Goal: Information Seeking & Learning: Learn about a topic

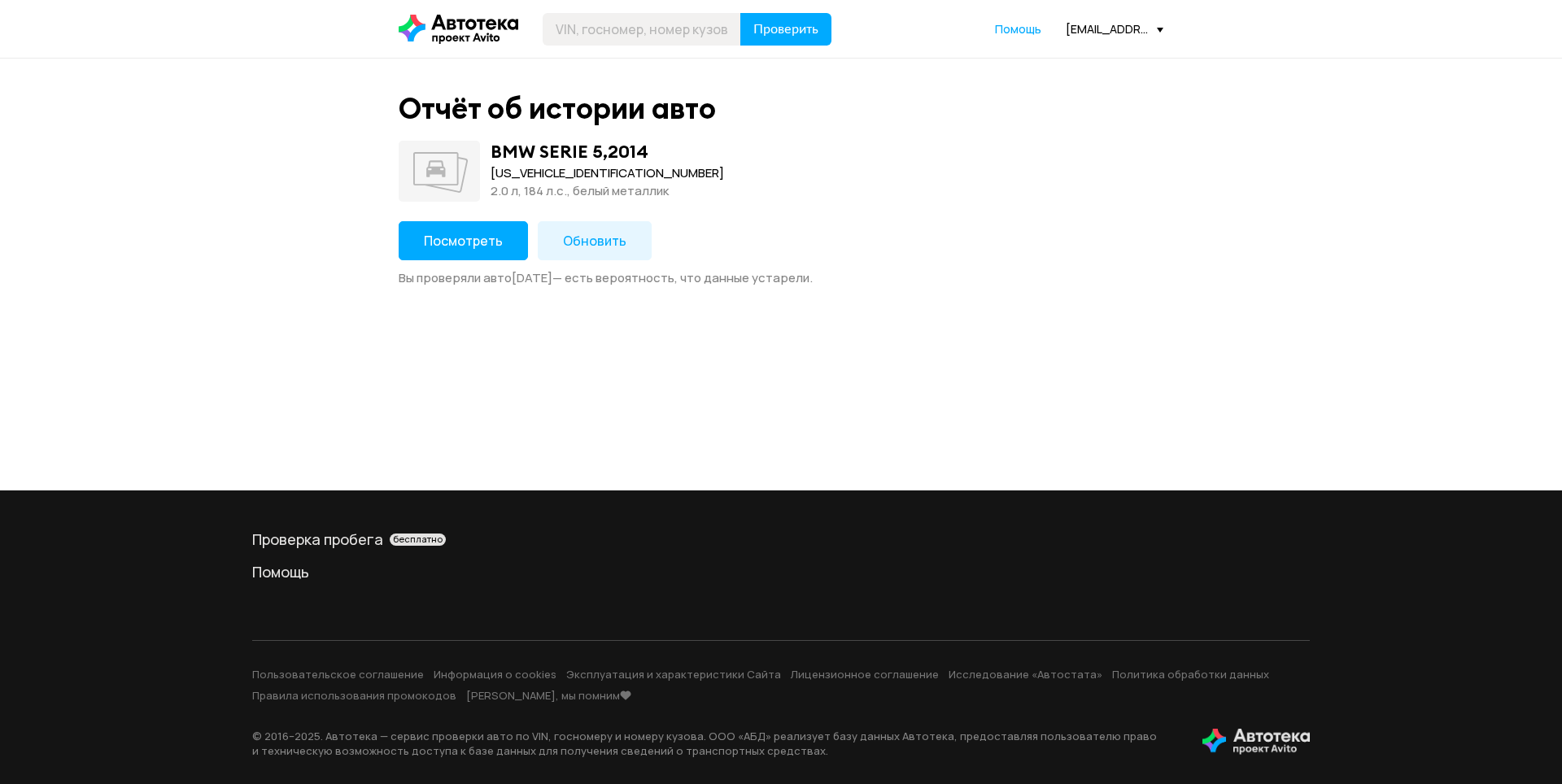
click at [493, 241] on span "Посмотреть" at bounding box center [463, 240] width 79 height 17
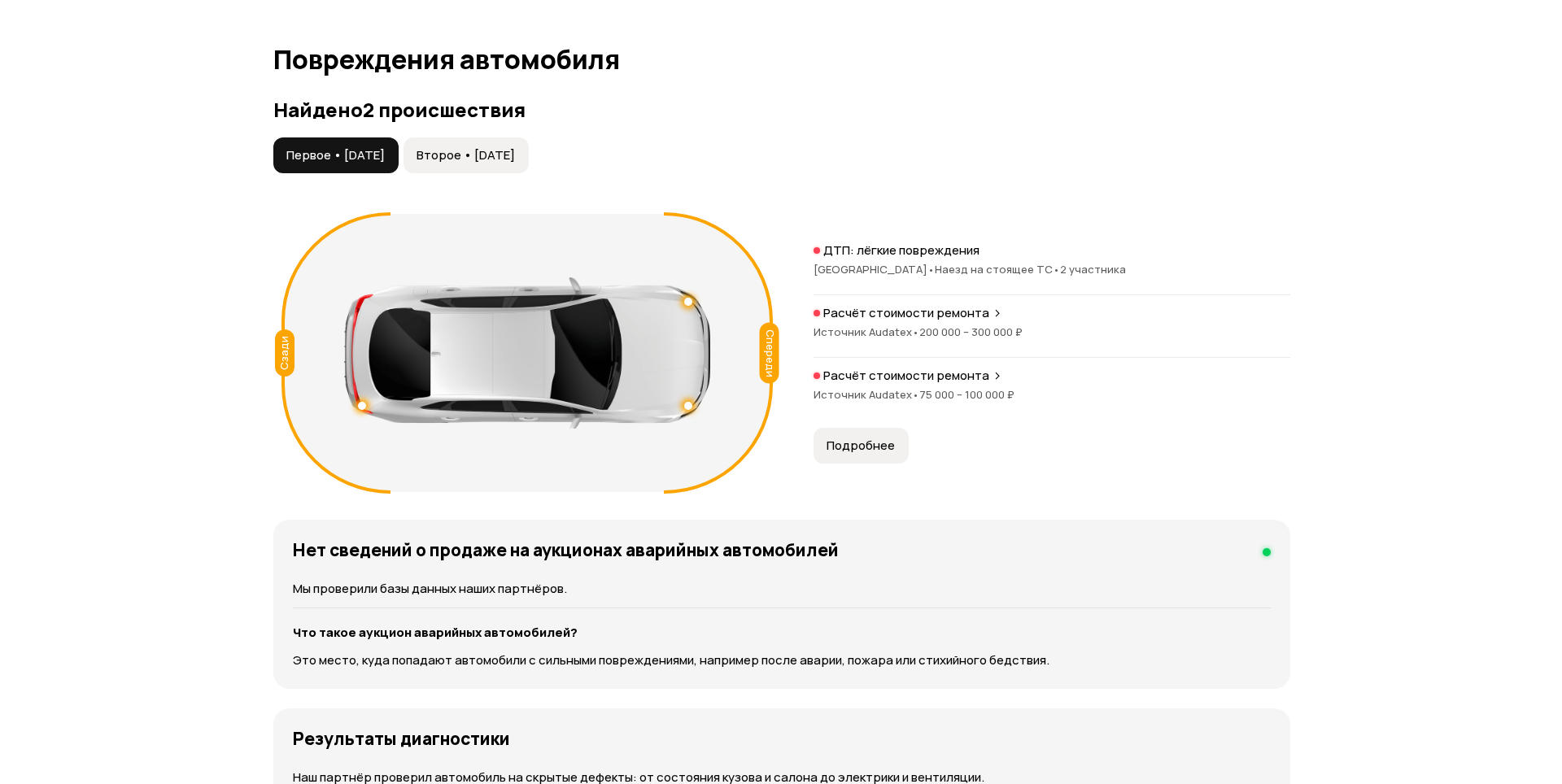
scroll to position [1627, 0]
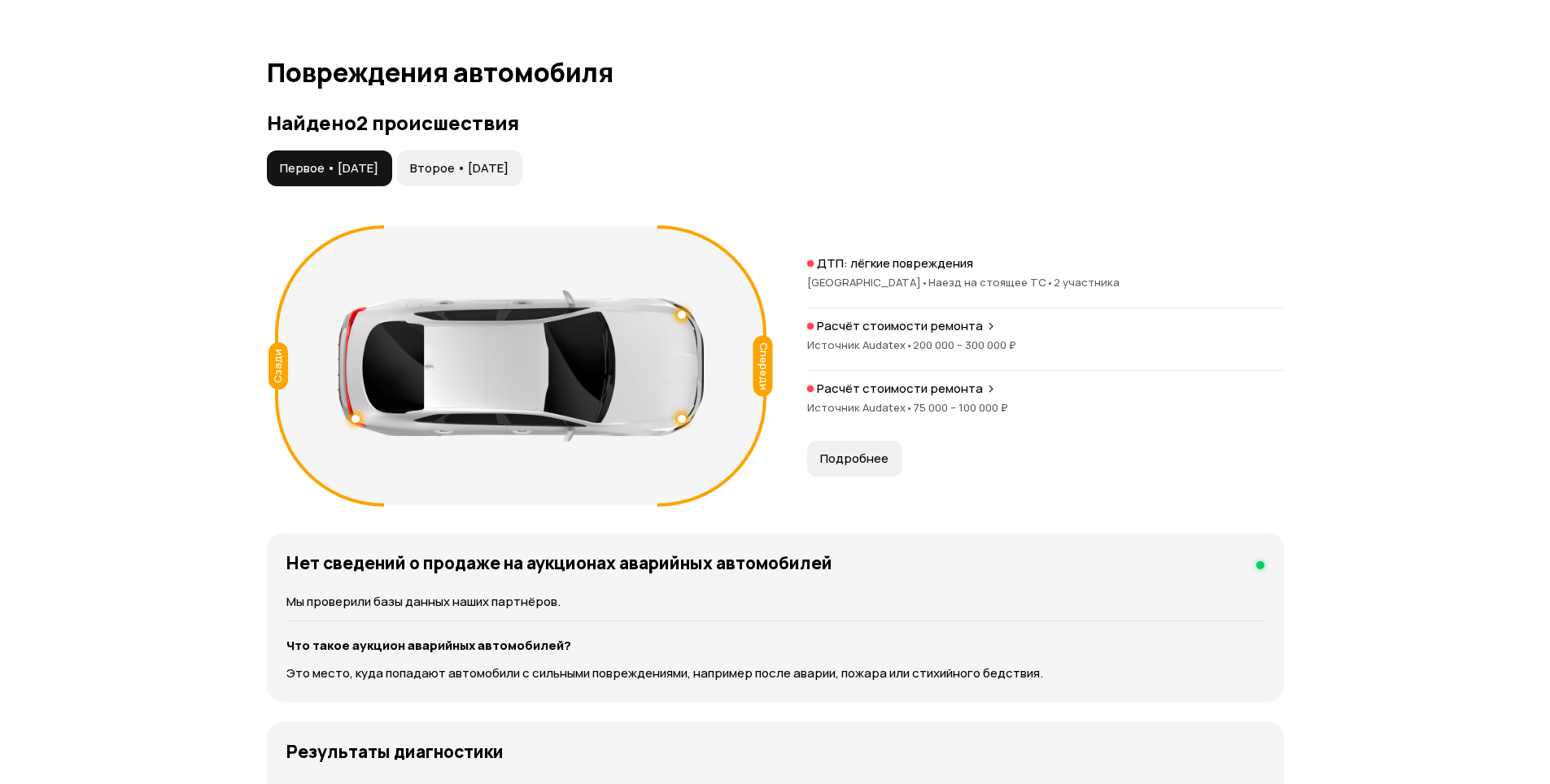
click at [508, 158] on button "Второе • 01 дек 2017" at bounding box center [459, 168] width 125 height 36
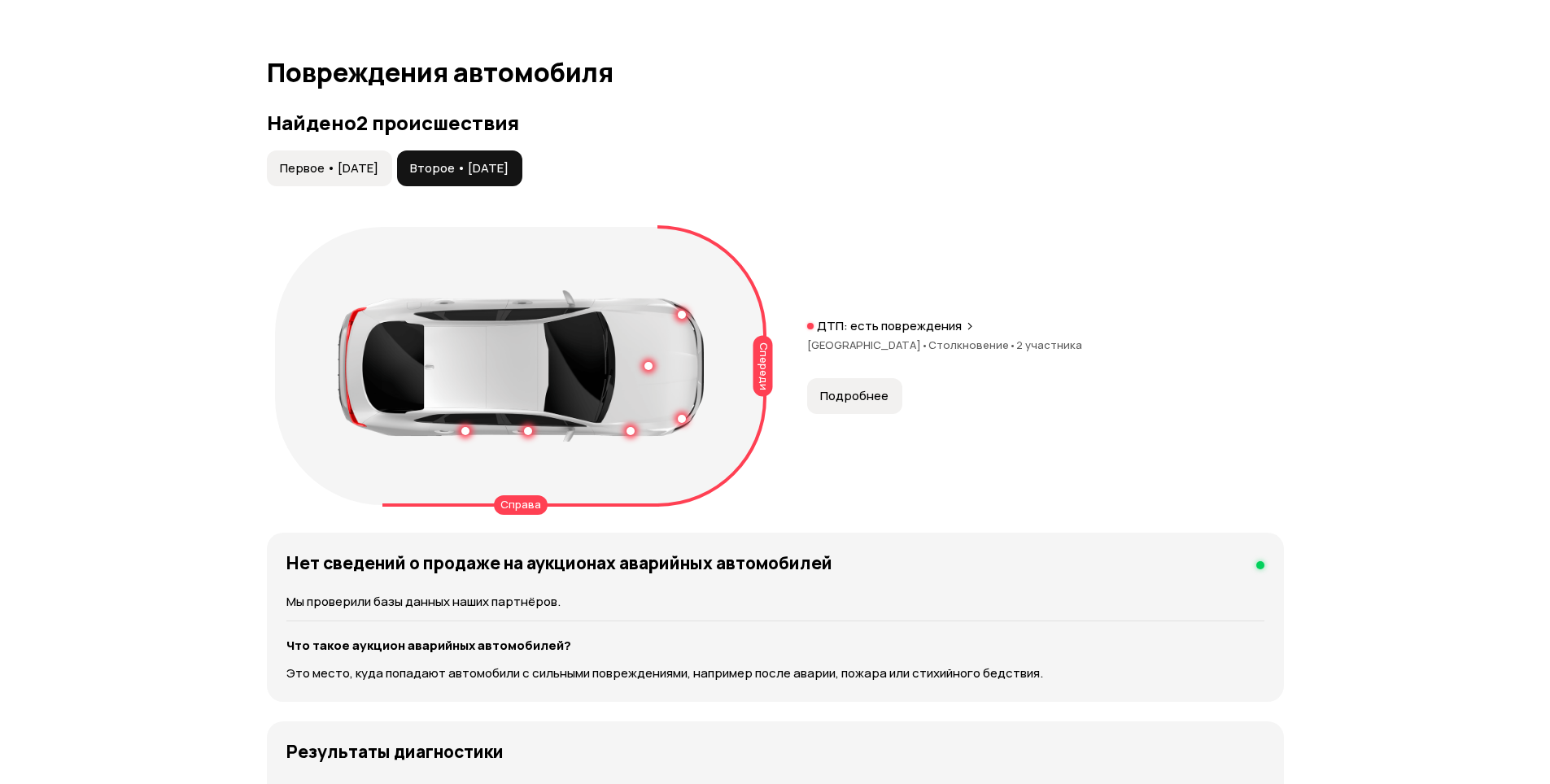
click at [856, 392] on span "Подробнее" at bounding box center [854, 396] width 68 height 17
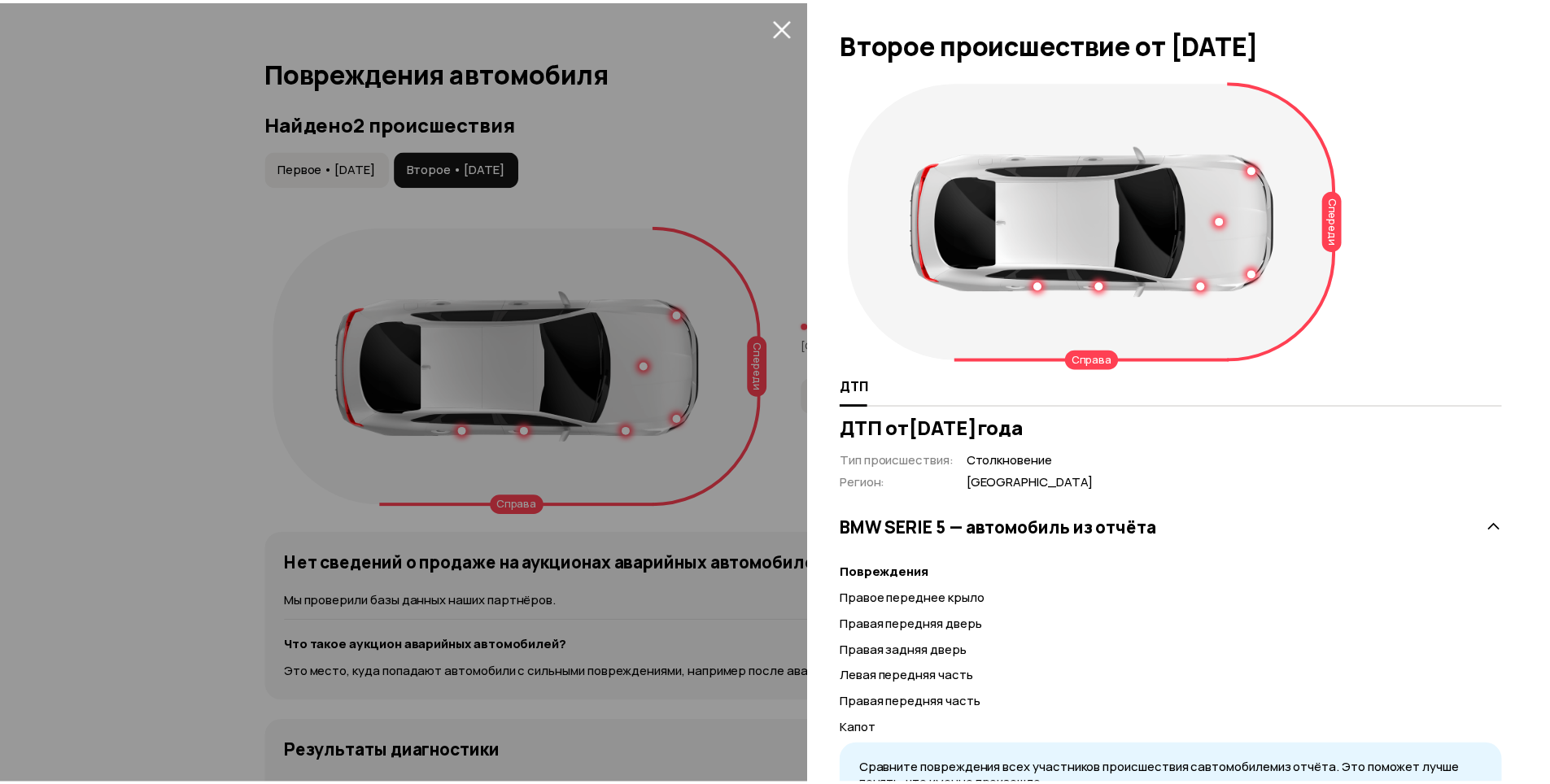
scroll to position [0, 0]
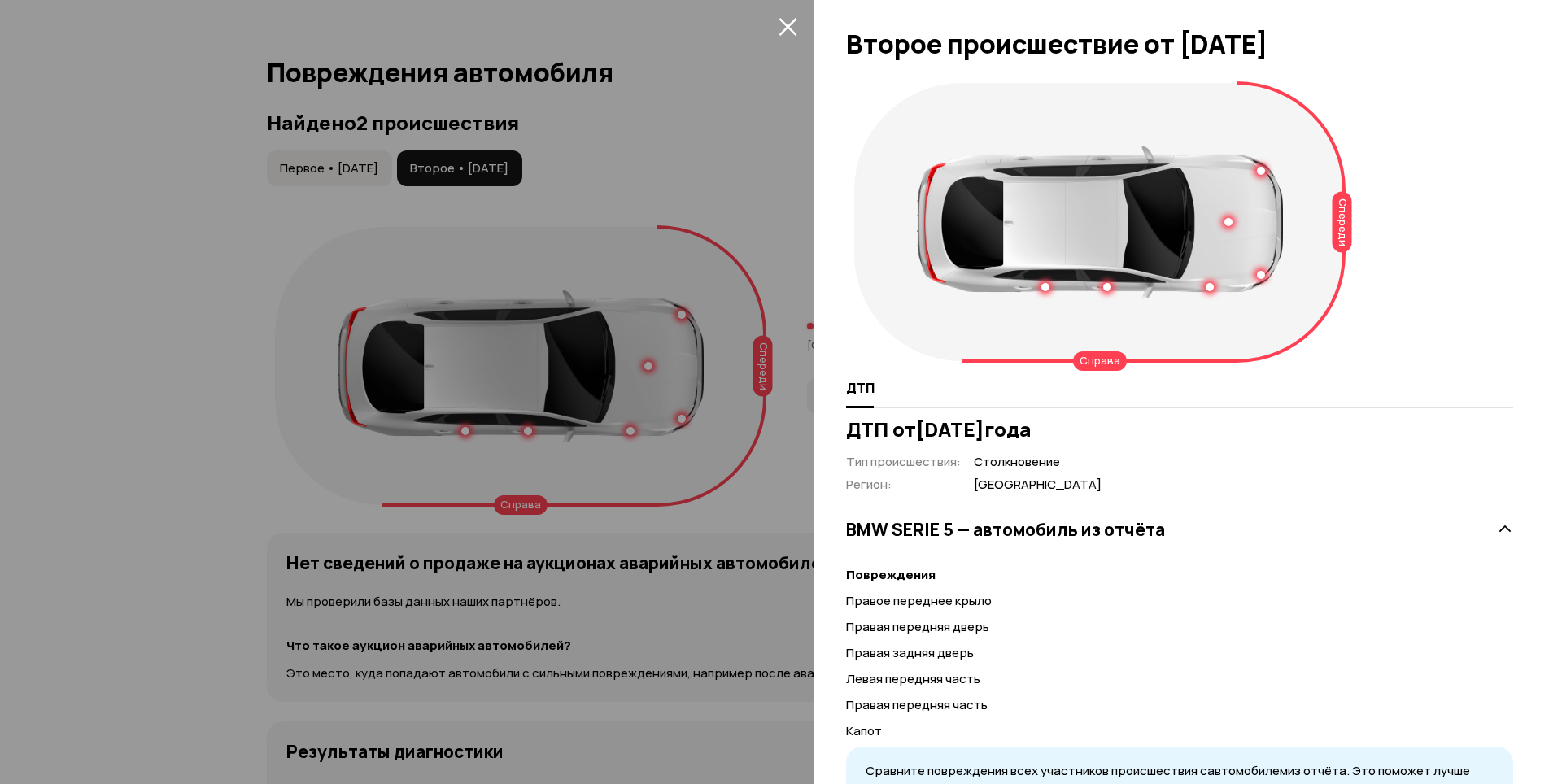
click at [791, 29] on icon "закрыть" at bounding box center [788, 26] width 17 height 17
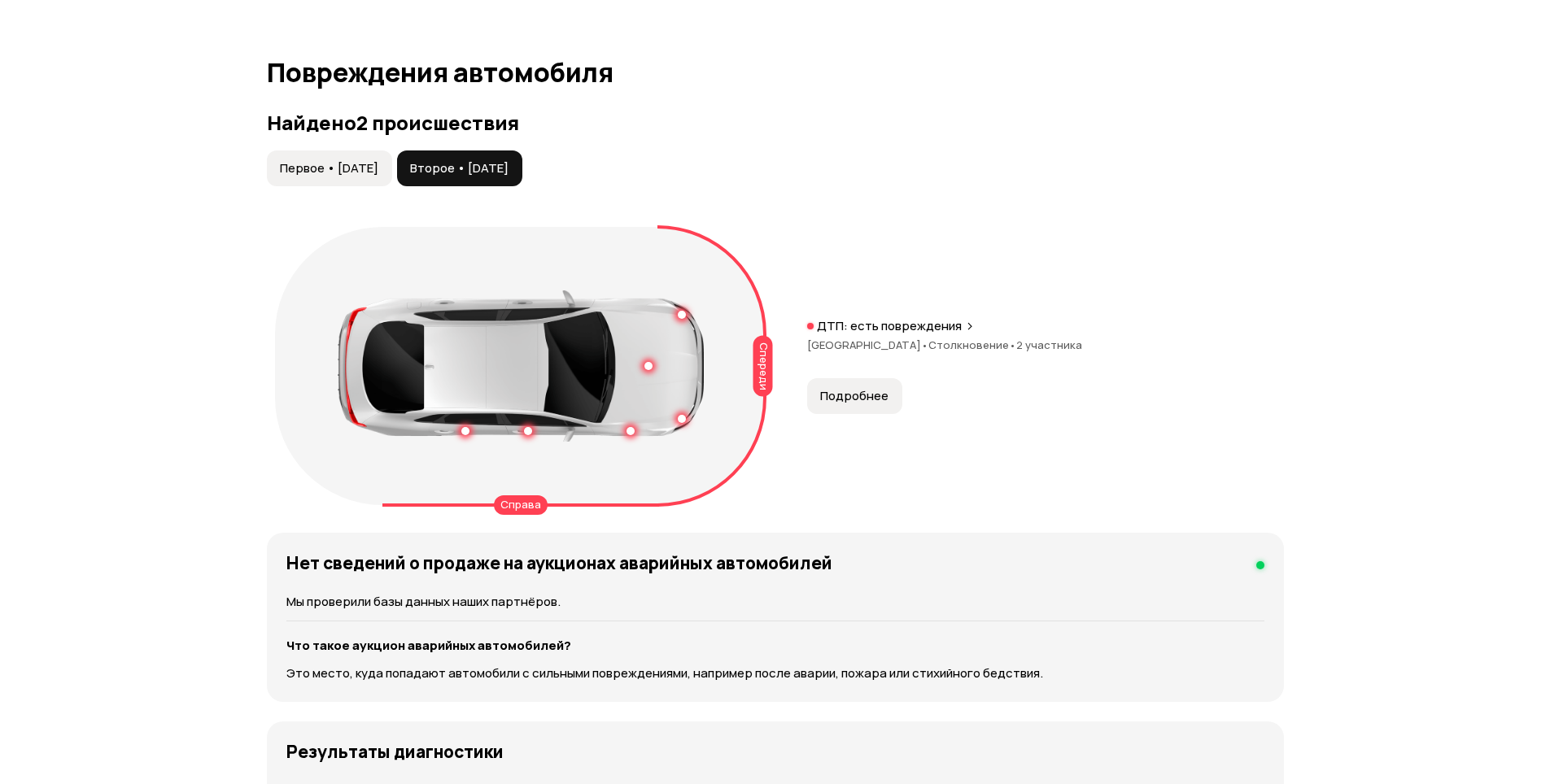
click at [379, 168] on span "Первое • 21 май 2017" at bounding box center [329, 168] width 99 height 17
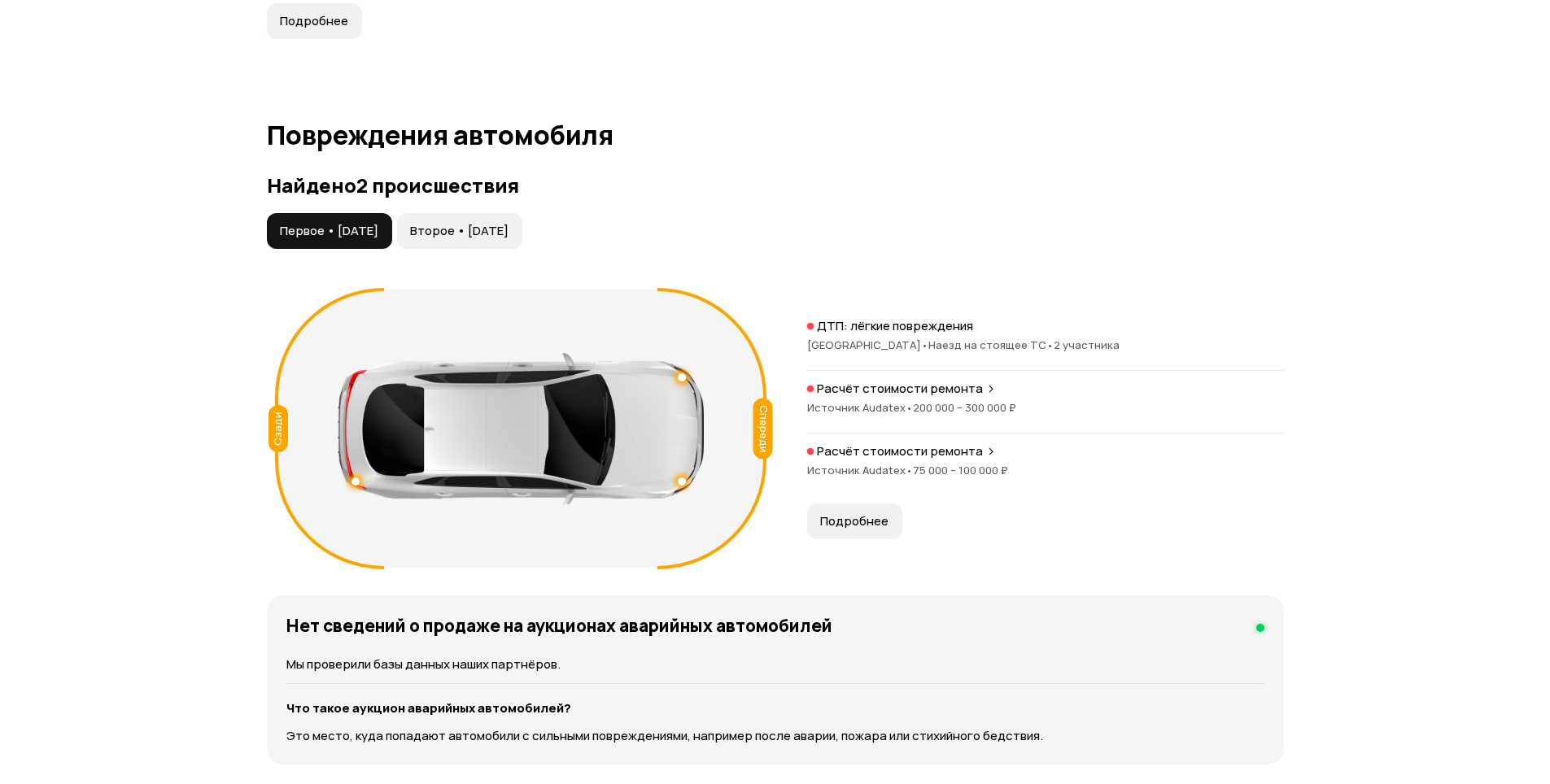
scroll to position [1709, 0]
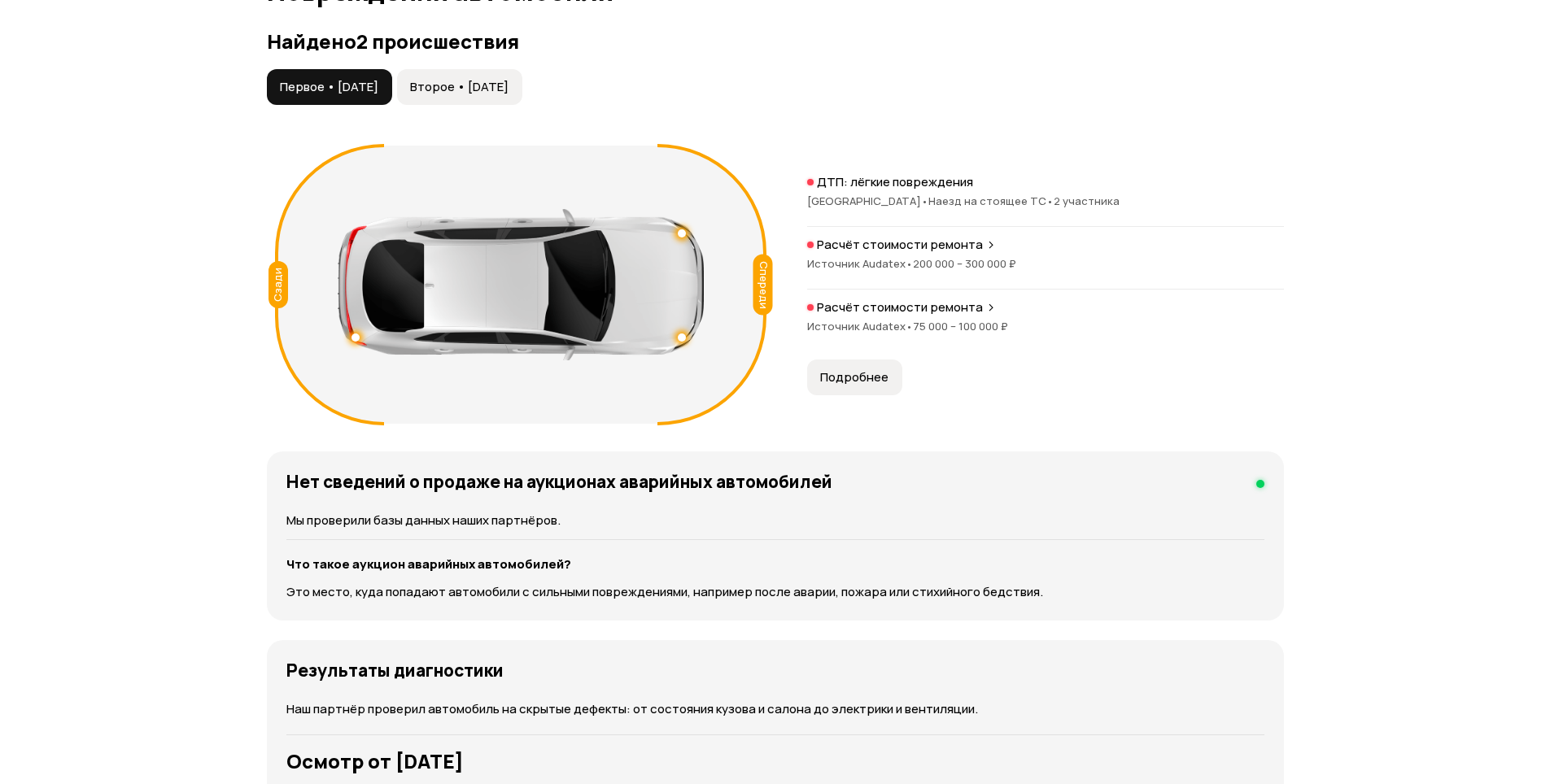
drag, startPoint x: 909, startPoint y: 264, endPoint x: 950, endPoint y: 264, distance: 41.0
click at [950, 264] on div "Источник Audatex • 200 000 – 300 000 ₽" at bounding box center [1046, 263] width 477 height 15
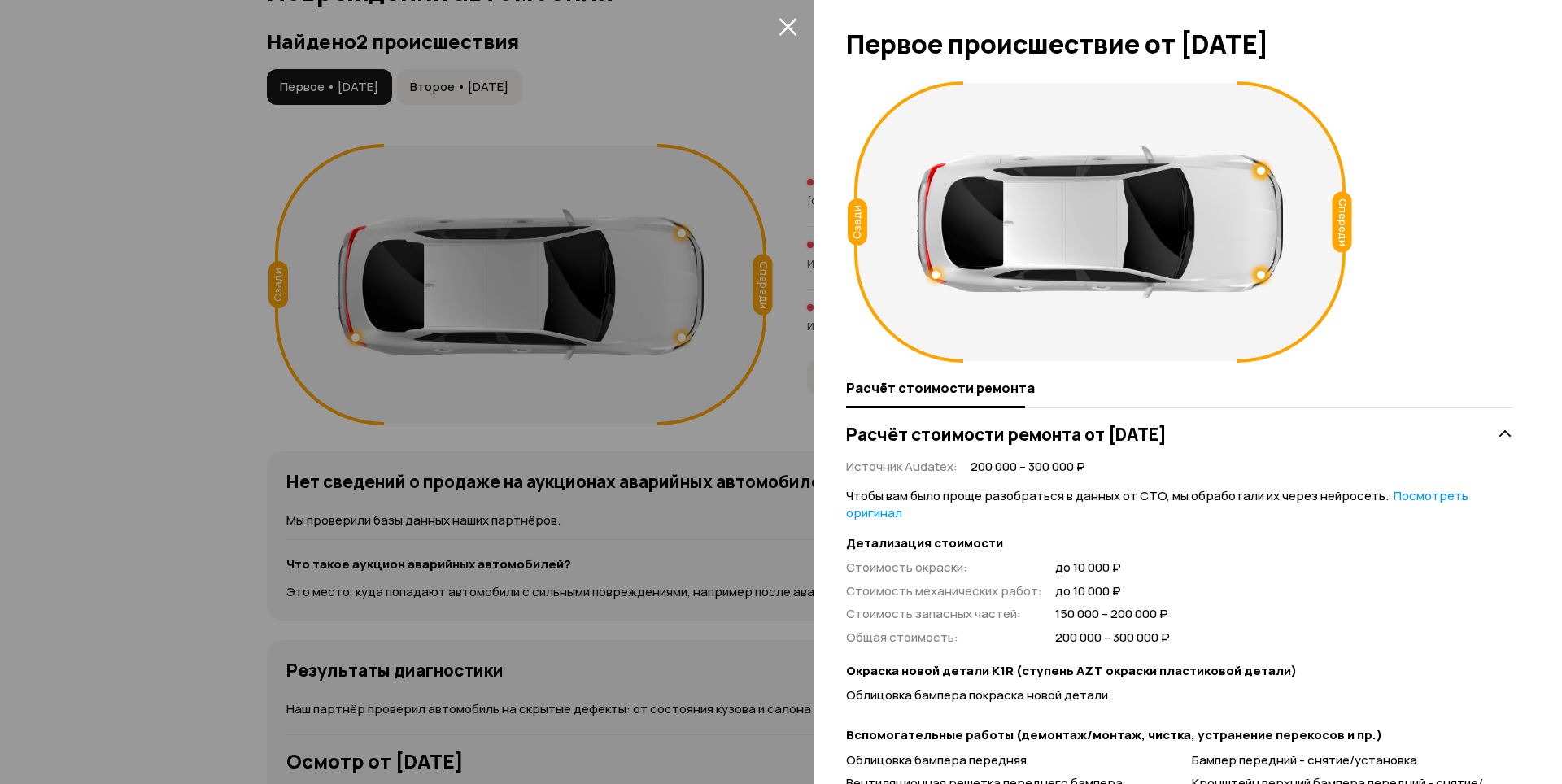
click at [727, 311] on div at bounding box center [781, 392] width 1562 height 784
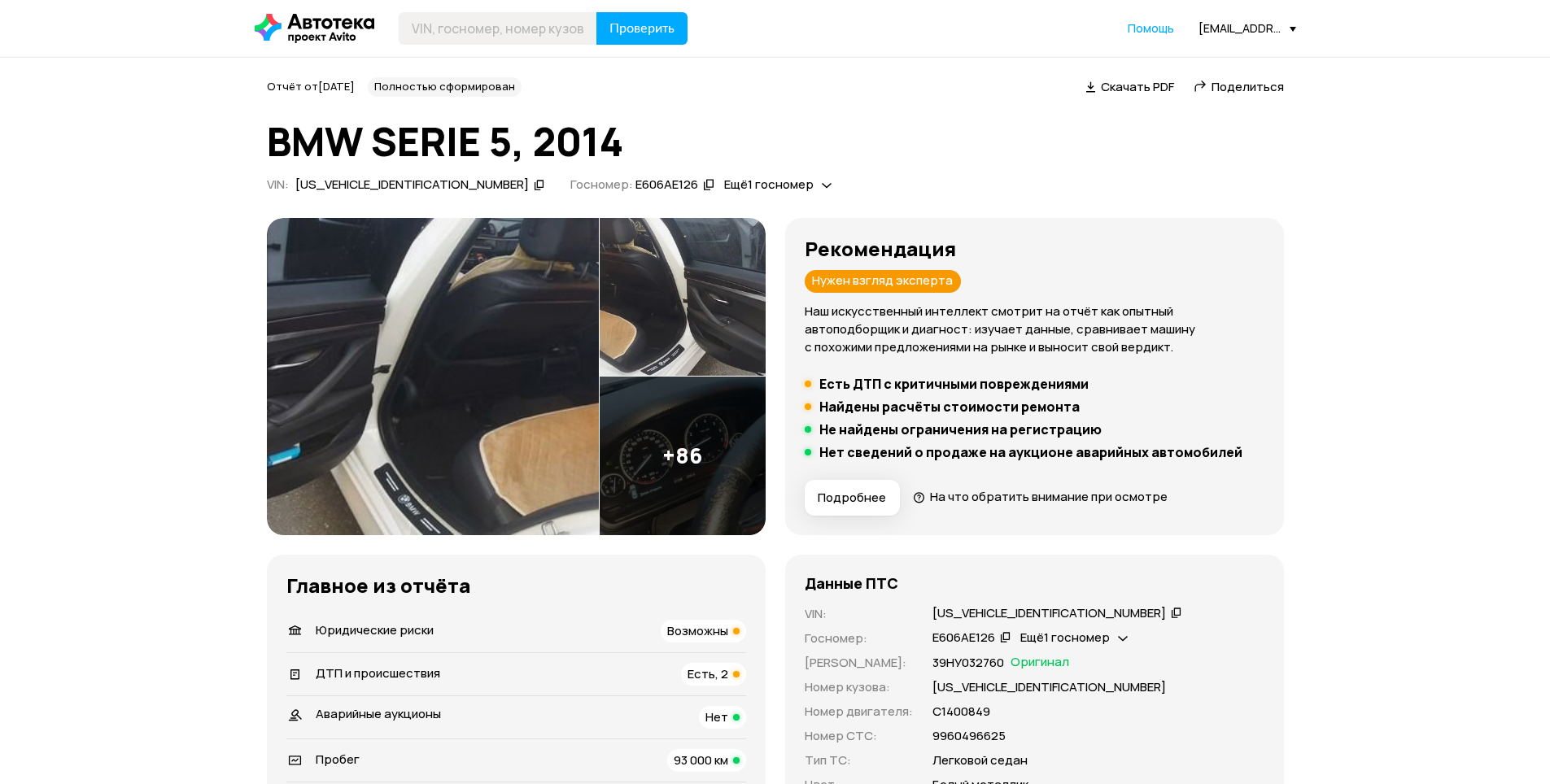
scroll to position [0, 0]
click at [438, 187] on div "VIN : X4X5A39440D879816" at bounding box center [407, 186] width 285 height 17
click at [534, 188] on icon at bounding box center [539, 185] width 11 height 17
